Goal: Find specific page/section: Find specific page/section

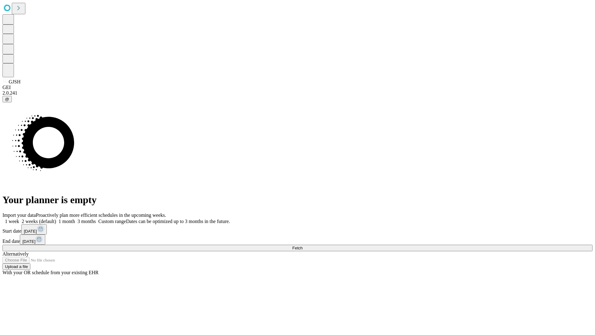
click at [302, 245] on span "Fetch" at bounding box center [297, 247] width 10 height 5
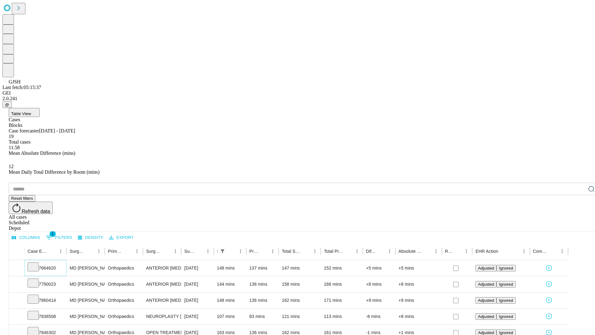
click at [36, 263] on icon at bounding box center [33, 266] width 6 height 6
